Goal: Task Accomplishment & Management: Use online tool/utility

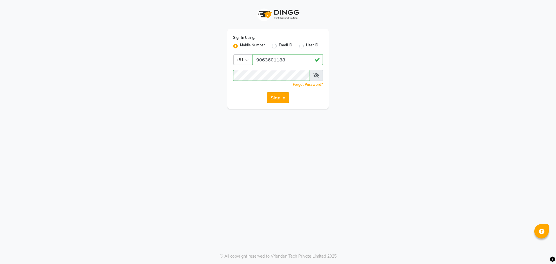
click at [281, 97] on button "Sign In" at bounding box center [278, 97] width 22 height 11
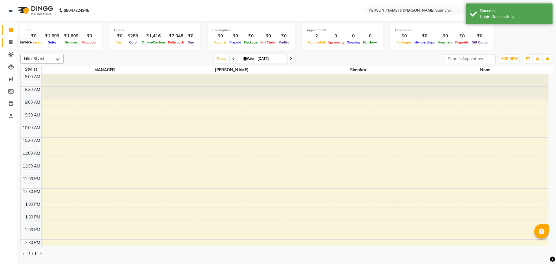
click at [12, 43] on icon at bounding box center [10, 42] width 3 height 4
select select "service"
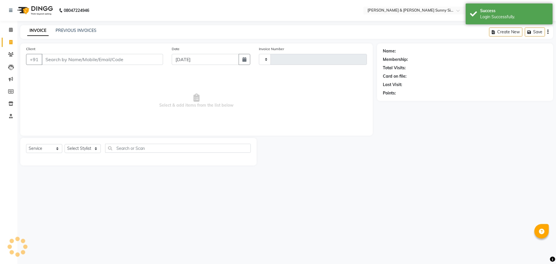
type input "0221"
select select "8776"
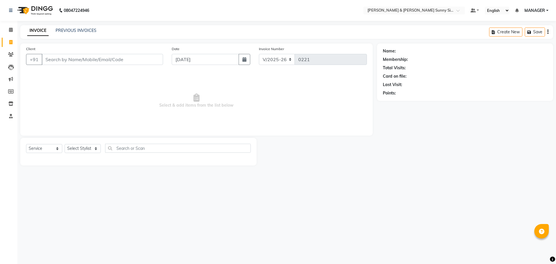
click at [74, 34] on div "INVOICE PREVIOUS INVOICES Create New Save" at bounding box center [286, 32] width 533 height 14
click at [71, 33] on div "INVOICE PREVIOUS INVOICES" at bounding box center [61, 31] width 83 height 7
click at [63, 32] on link "PREVIOUS INVOICES" at bounding box center [76, 30] width 41 height 5
